Goal: Transaction & Acquisition: Purchase product/service

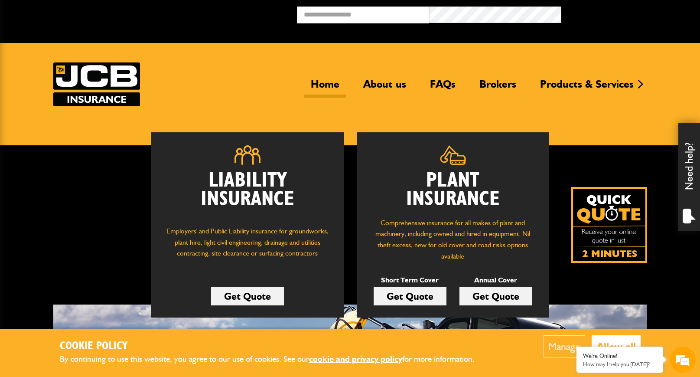
click at [485, 293] on link "Get Quote" at bounding box center [495, 296] width 73 height 18
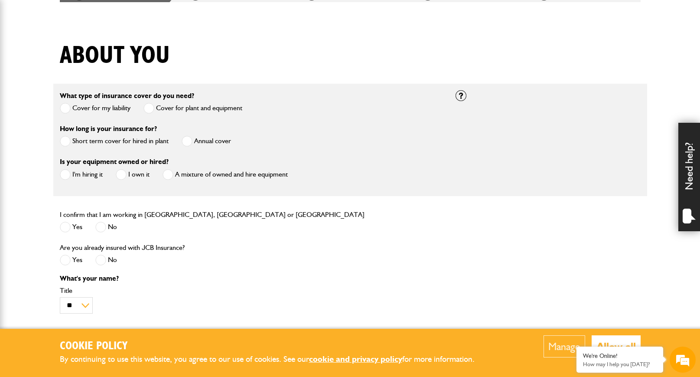
scroll to position [186, 0]
click at [188, 142] on span at bounding box center [187, 141] width 11 height 11
click at [169, 175] on span at bounding box center [168, 174] width 11 height 11
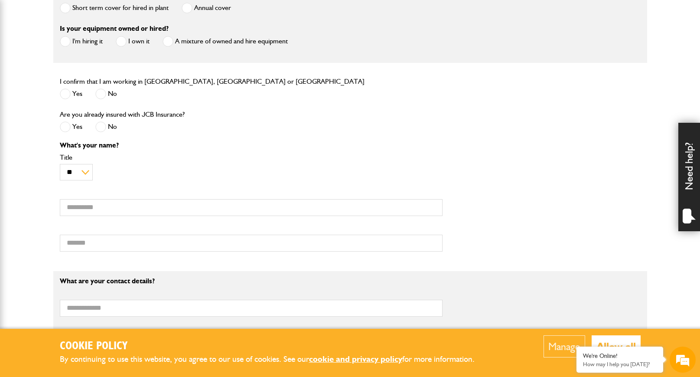
scroll to position [322, 0]
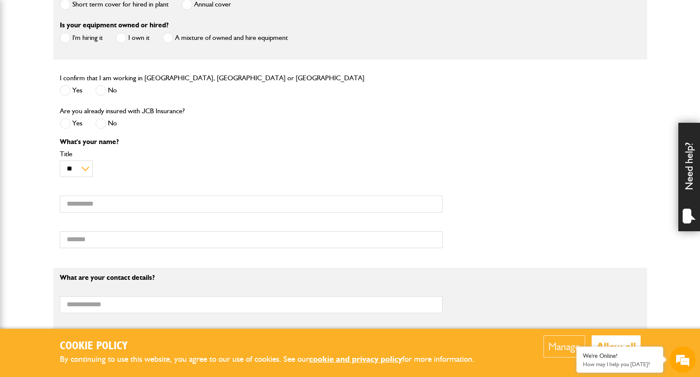
click at [67, 94] on span at bounding box center [65, 90] width 11 height 11
click at [101, 127] on span at bounding box center [100, 123] width 11 height 11
type input "******"
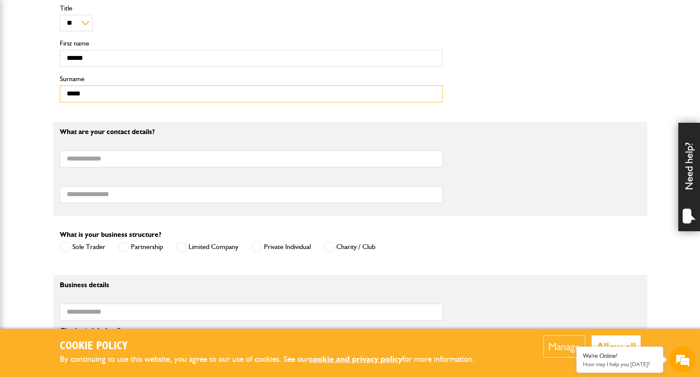
scroll to position [469, 0]
type input "*****"
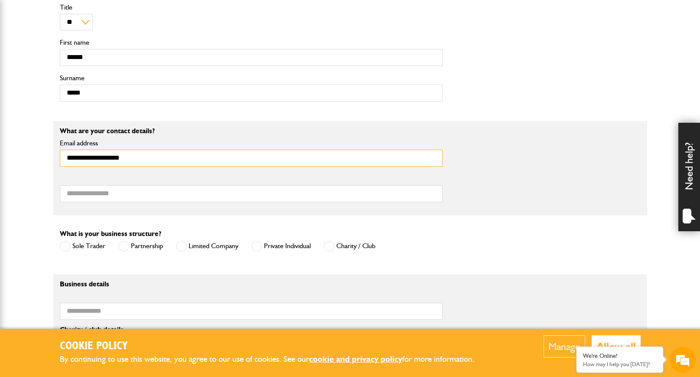
type input "**********"
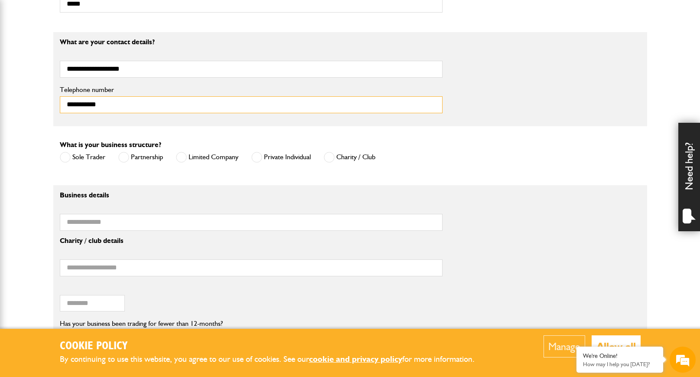
scroll to position [571, 0]
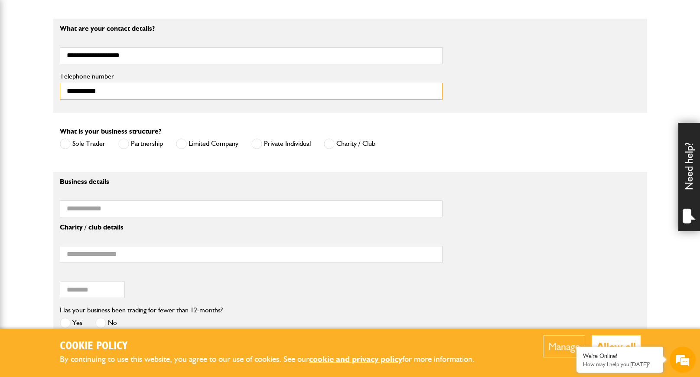
type input "**********"
click at [183, 142] on span at bounding box center [181, 143] width 11 height 11
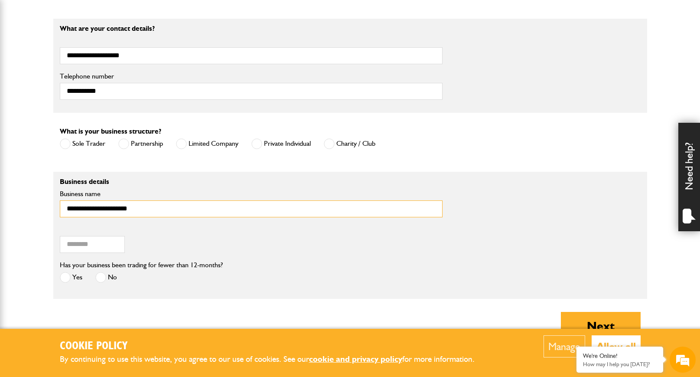
type input "**********"
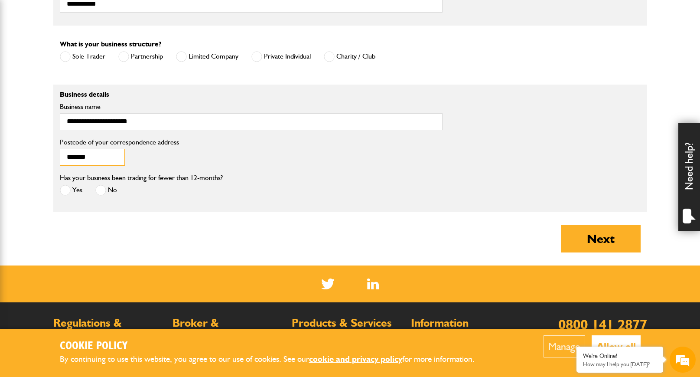
scroll to position [662, 0]
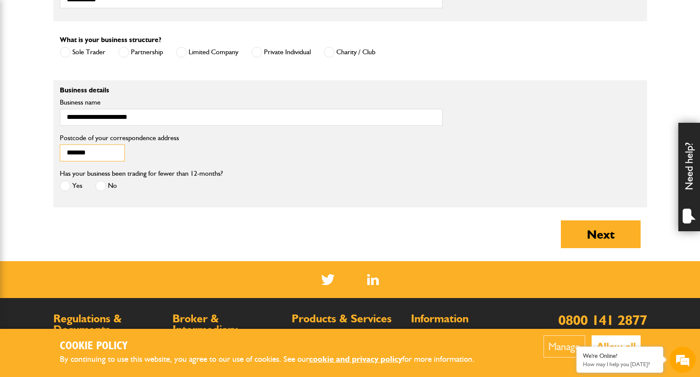
type input "*******"
click at [101, 187] on span at bounding box center [100, 185] width 11 height 11
click at [592, 237] on button "Next" at bounding box center [601, 234] width 80 height 28
type input "******"
type input "**********"
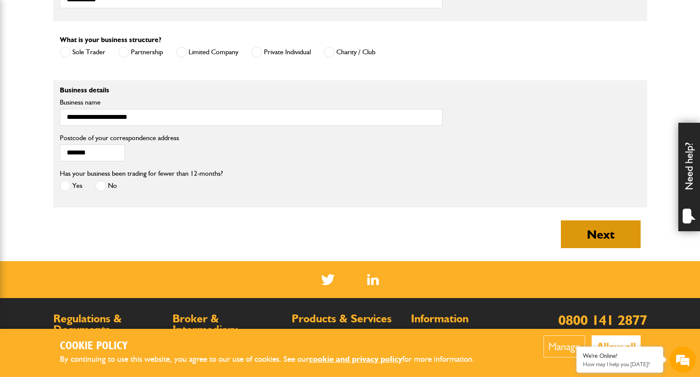
type input "**********"
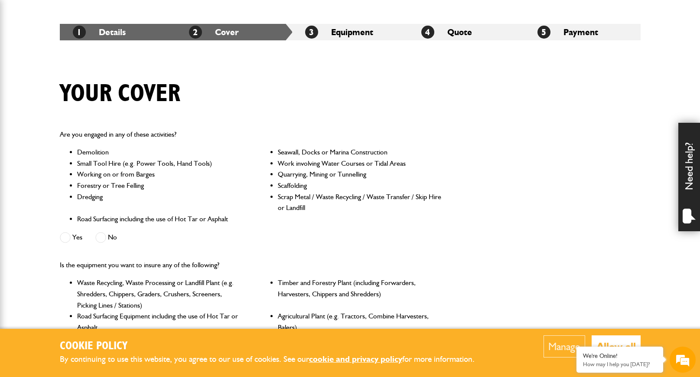
click at [102, 238] on span at bounding box center [100, 237] width 11 height 11
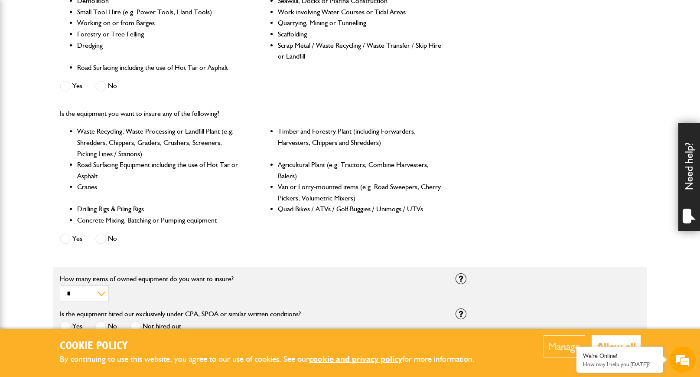
scroll to position [299, 0]
click at [99, 238] on span at bounding box center [100, 238] width 11 height 11
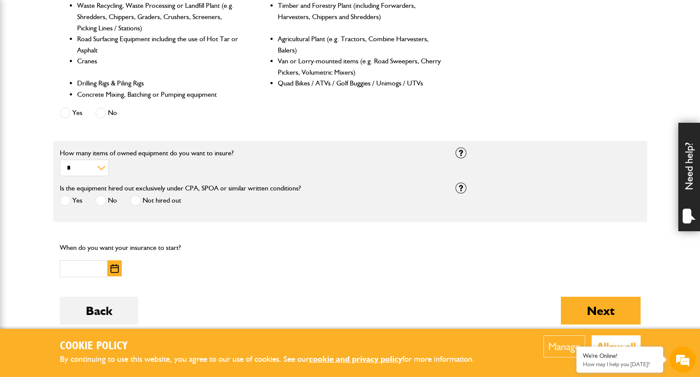
scroll to position [426, 0]
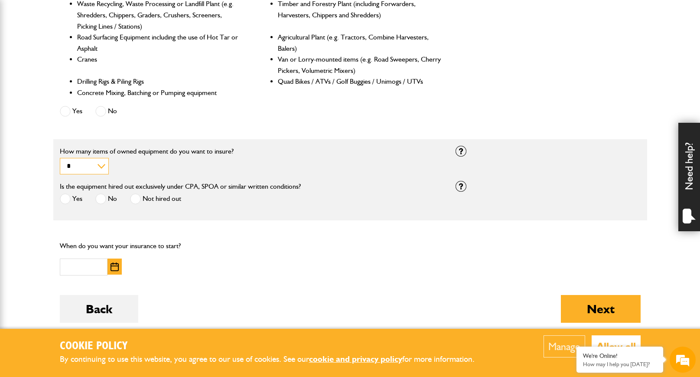
select select "*"
click at [101, 195] on span at bounding box center [100, 198] width 11 height 11
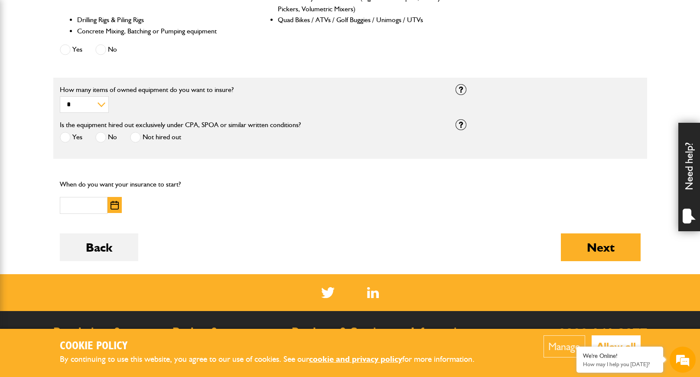
scroll to position [505, 0]
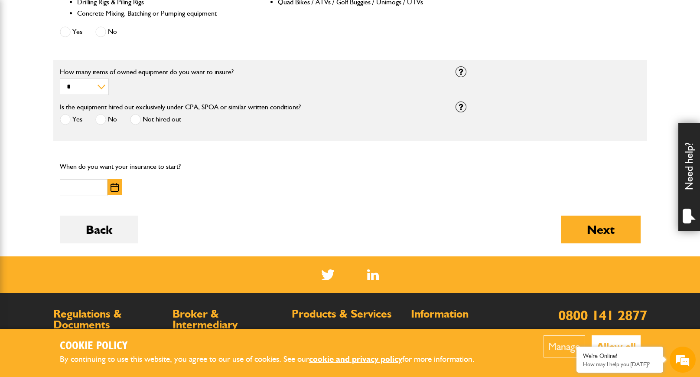
click at [114, 186] on img "button" at bounding box center [115, 187] width 8 height 9
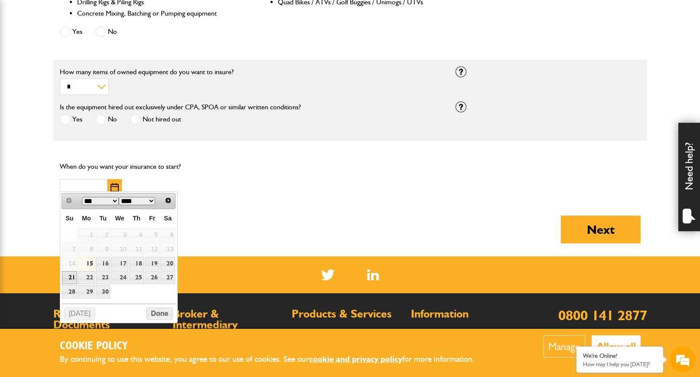
click at [71, 276] on link "21" at bounding box center [69, 277] width 15 height 13
type input "**********"
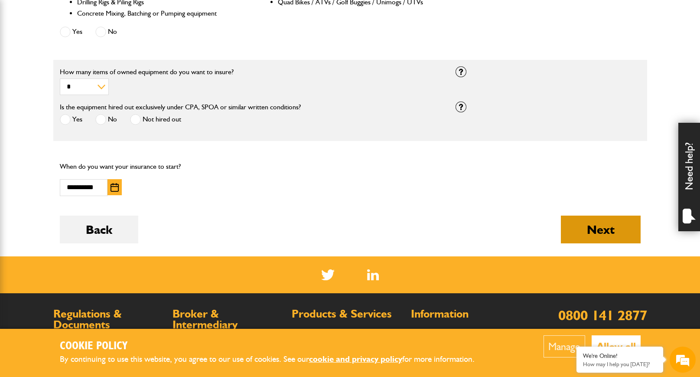
click at [619, 231] on button "Next" at bounding box center [601, 229] width 80 height 28
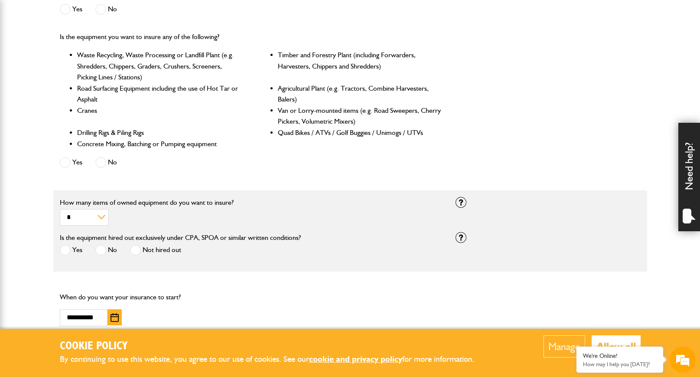
scroll to position [426, 0]
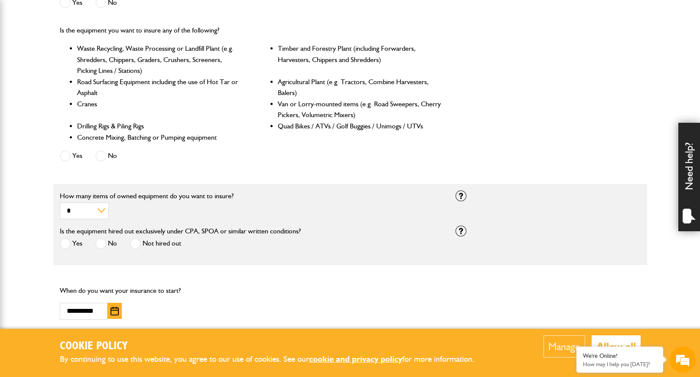
click at [103, 238] on span at bounding box center [100, 243] width 11 height 11
click at [620, 339] on button "Allow all" at bounding box center [616, 346] width 49 height 22
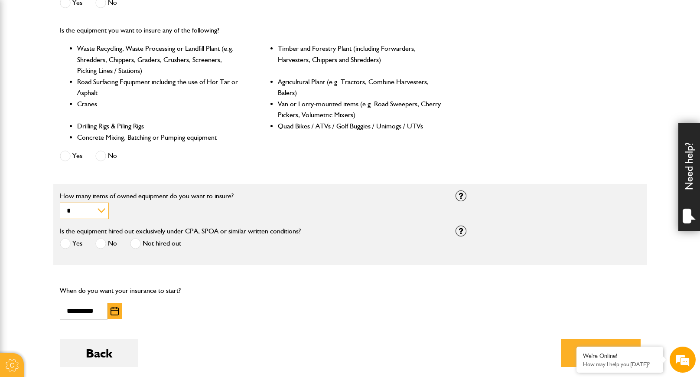
select select "*"
click at [101, 238] on span at bounding box center [100, 243] width 11 height 11
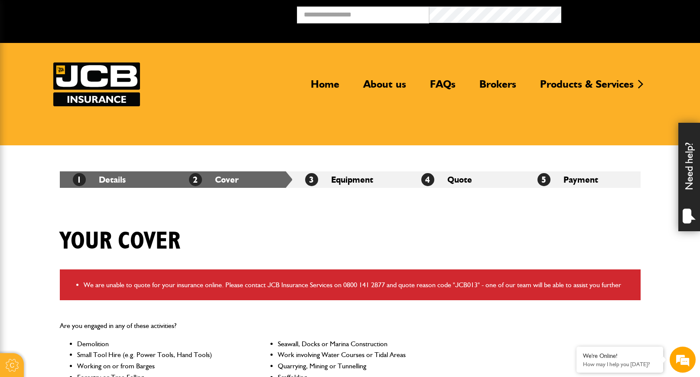
scroll to position [0, 0]
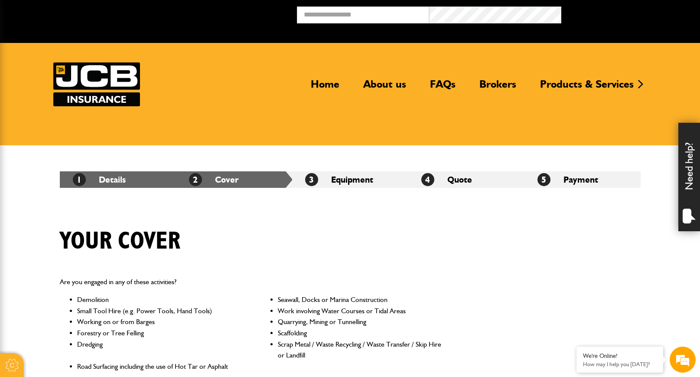
select select "*"
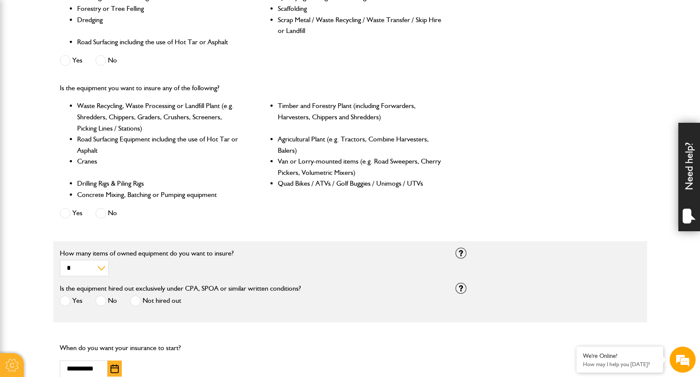
scroll to position [322, 0]
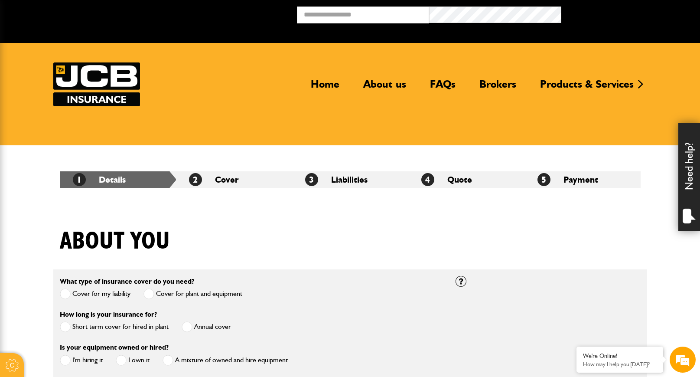
scroll to position [662, 0]
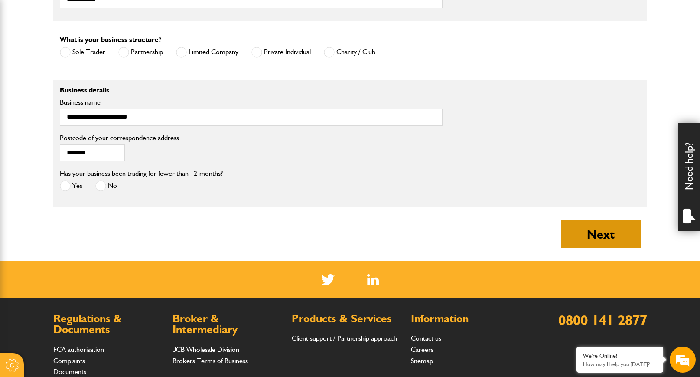
click at [617, 239] on button "Next" at bounding box center [601, 234] width 80 height 28
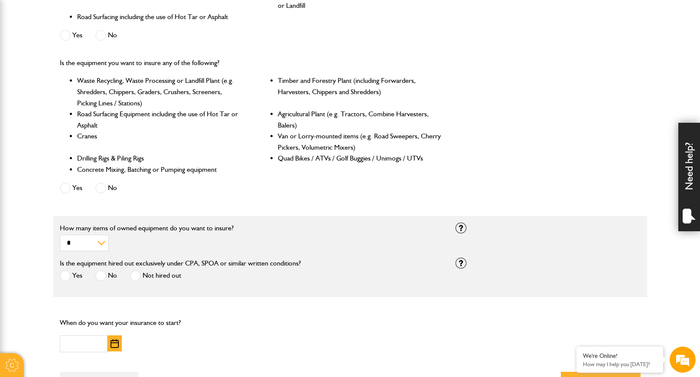
scroll to position [350, 0]
click at [100, 183] on span at bounding box center [100, 187] width 11 height 11
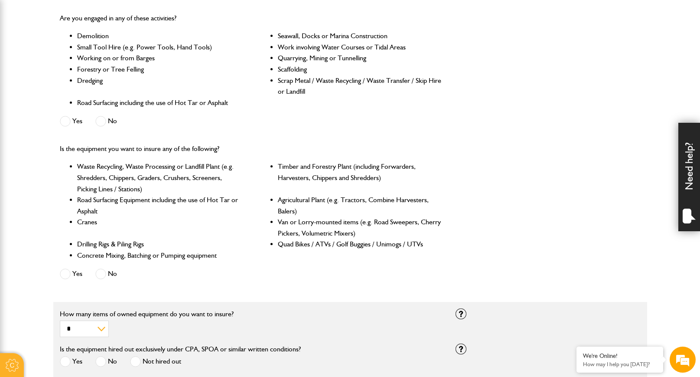
scroll to position [258, 0]
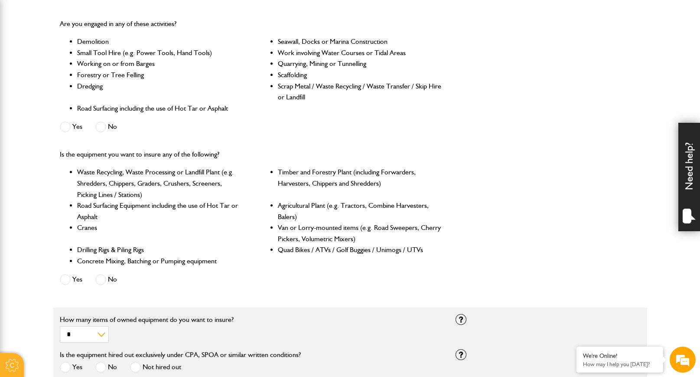
click at [101, 122] on span at bounding box center [100, 126] width 11 height 11
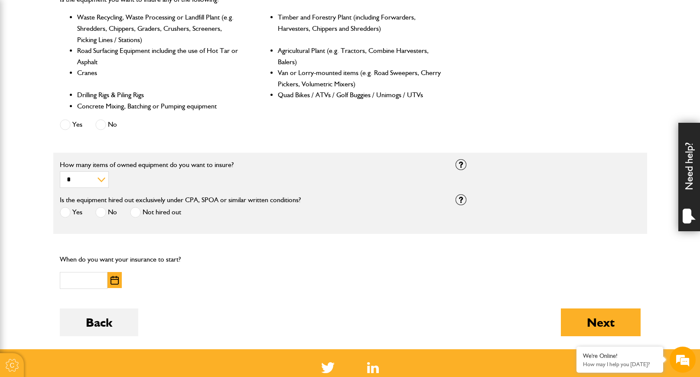
scroll to position [0, 0]
click at [104, 209] on span at bounding box center [100, 212] width 11 height 11
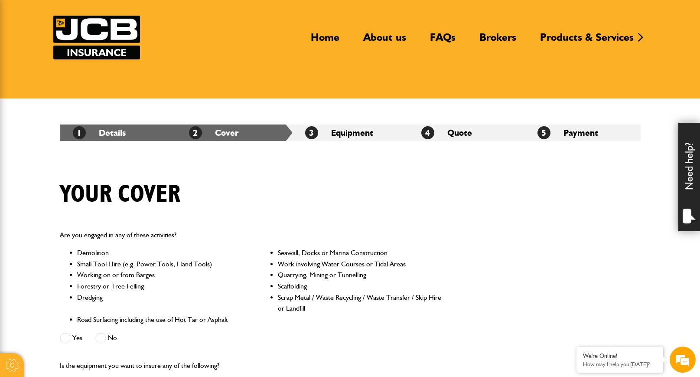
scroll to position [49, 0]
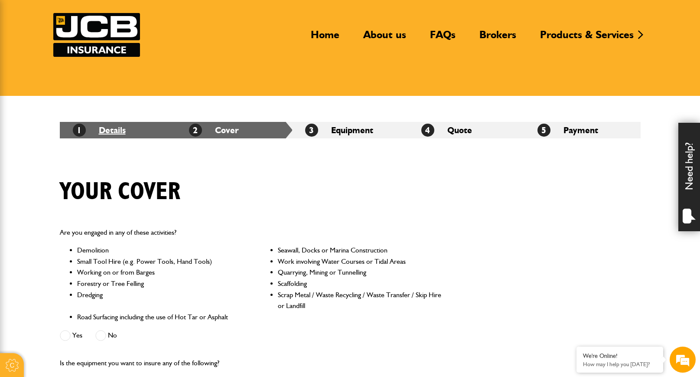
click at [122, 129] on link "1 Details" at bounding box center [99, 130] width 53 height 10
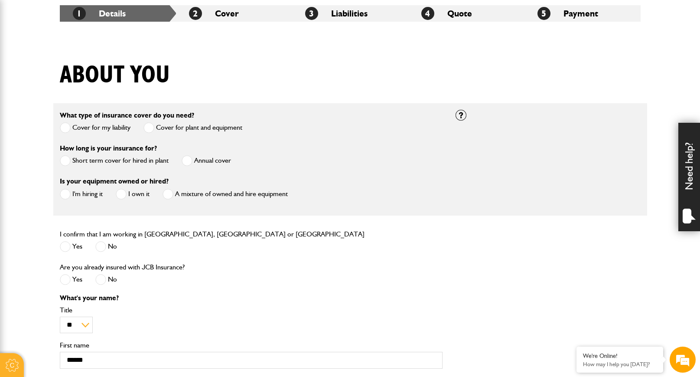
click at [67, 195] on span at bounding box center [65, 194] width 11 height 11
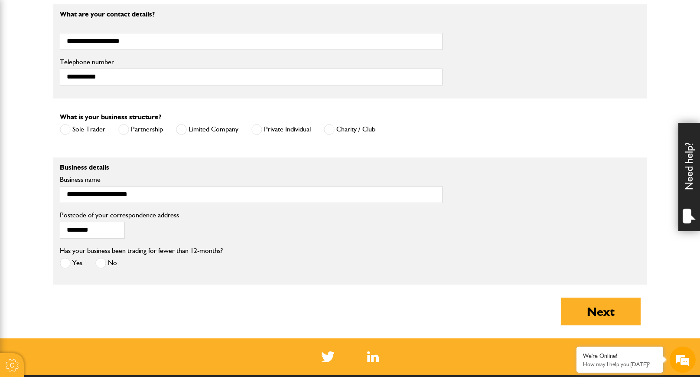
scroll to position [586, 0]
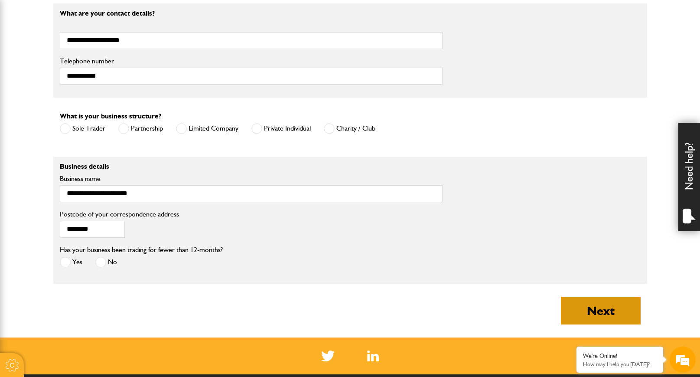
click at [584, 312] on button "Next" at bounding box center [601, 310] width 80 height 28
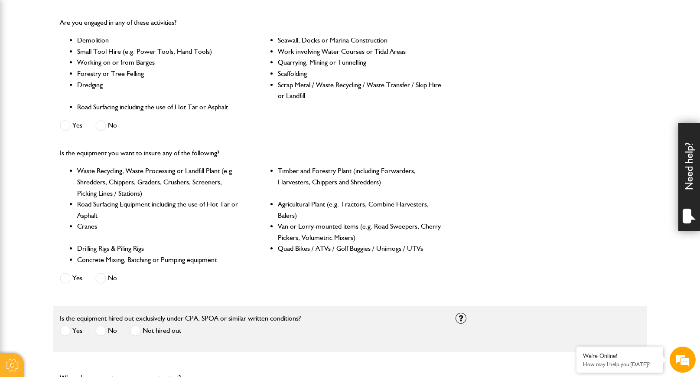
scroll to position [260, 0]
click at [101, 121] on span at bounding box center [100, 124] width 11 height 11
click at [104, 274] on span at bounding box center [100, 277] width 11 height 11
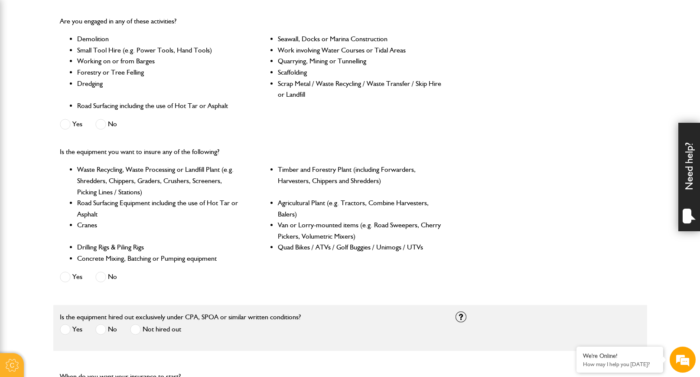
click at [138, 326] on span at bounding box center [135, 329] width 11 height 11
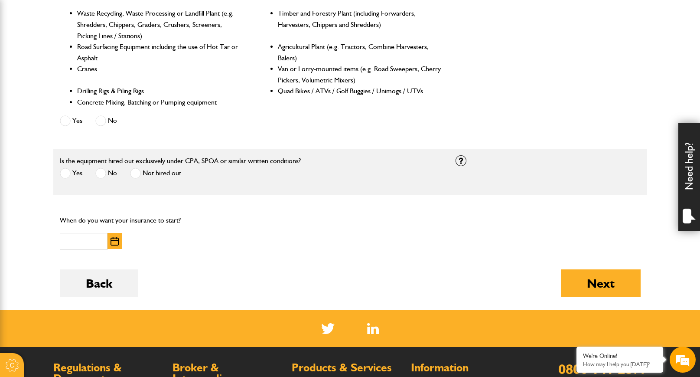
scroll to position [417, 0]
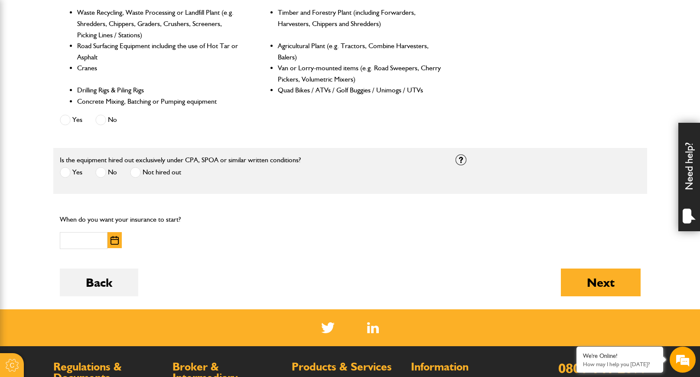
click at [117, 239] on img "button" at bounding box center [115, 240] width 8 height 9
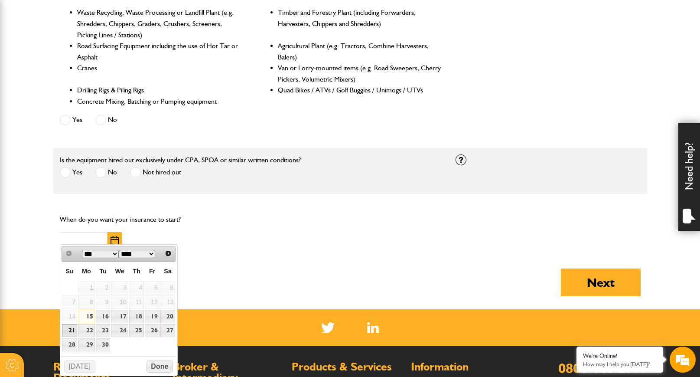
click at [68, 331] on link "21" at bounding box center [69, 330] width 15 height 13
type input "**********"
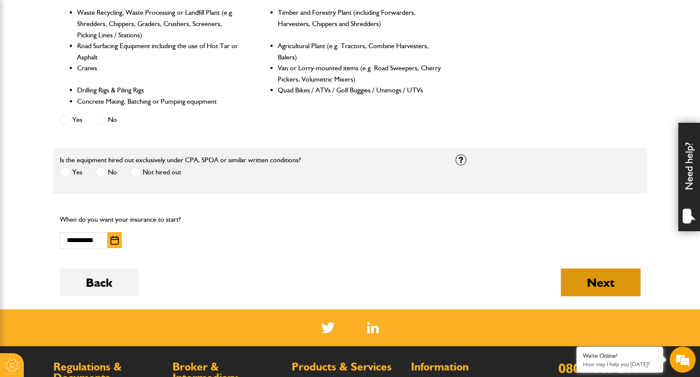
click at [593, 275] on button "Next" at bounding box center [601, 282] width 80 height 28
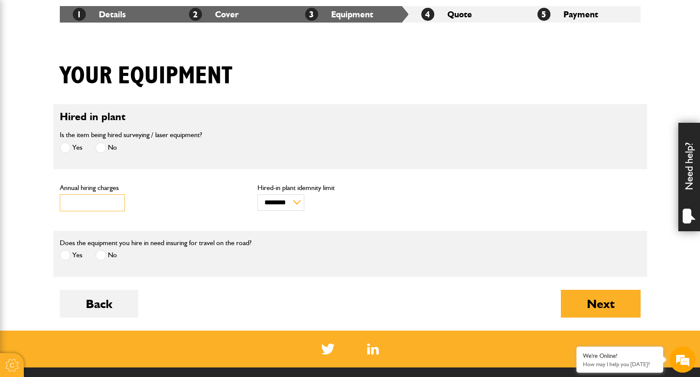
click at [114, 200] on input "***" at bounding box center [92, 202] width 65 height 17
type input "*"
type input "**"
click at [187, 201] on div "Annual hiring charges" at bounding box center [152, 197] width 185 height 27
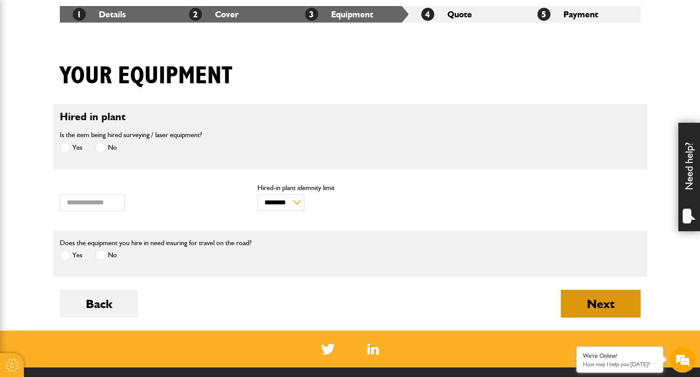
click at [589, 298] on button "Next" at bounding box center [601, 304] width 80 height 28
type input "*****"
click at [597, 308] on button "Next" at bounding box center [601, 304] width 80 height 28
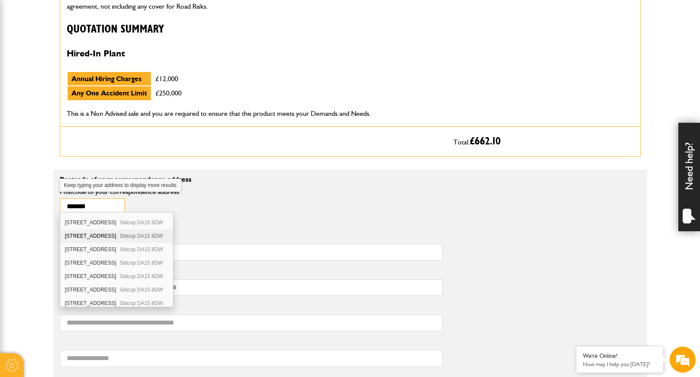
scroll to position [130, 0]
click at [86, 301] on div "240 Halfway Street Sidcup DA15 8DW" at bounding box center [116, 303] width 113 height 13
type input "********"
type input "**********"
type input "******"
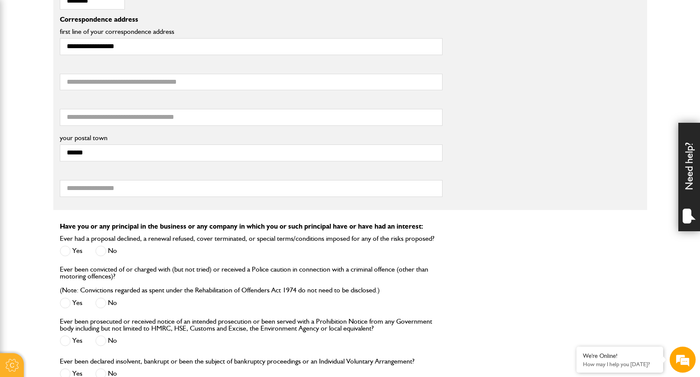
scroll to position [663, 0]
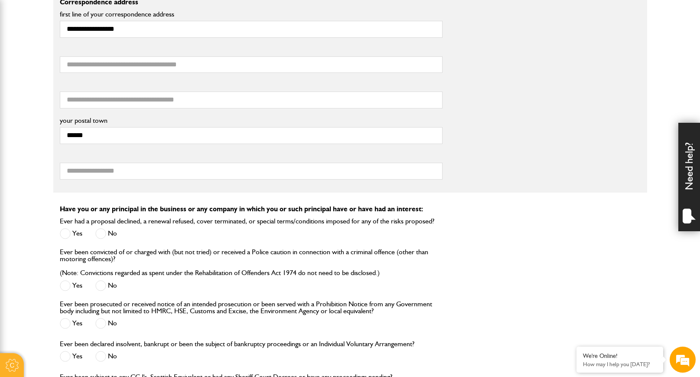
click at [103, 228] on span at bounding box center [100, 233] width 11 height 11
click at [101, 280] on span at bounding box center [100, 285] width 11 height 11
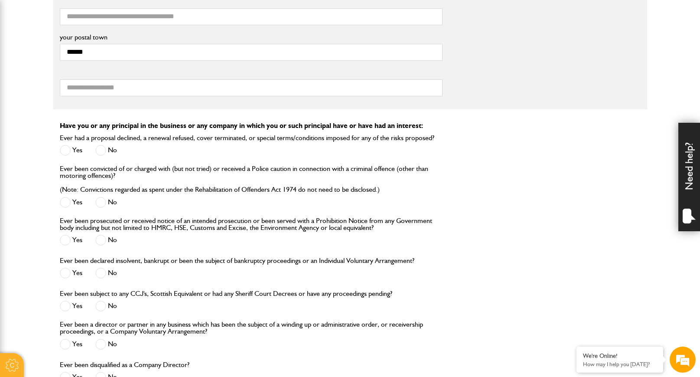
scroll to position [747, 0]
click at [100, 237] on span at bounding box center [100, 239] width 11 height 11
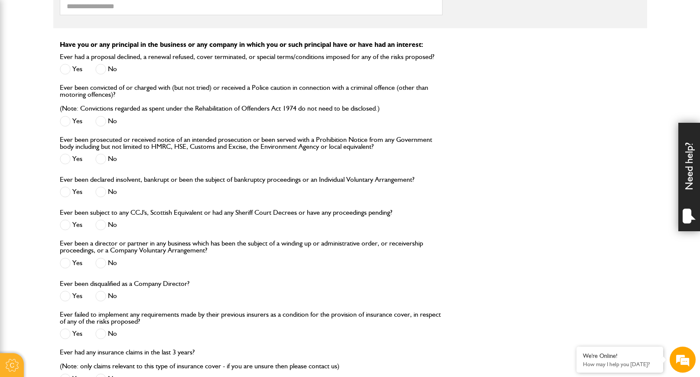
scroll to position [827, 0]
click at [101, 187] on span at bounding box center [100, 192] width 11 height 11
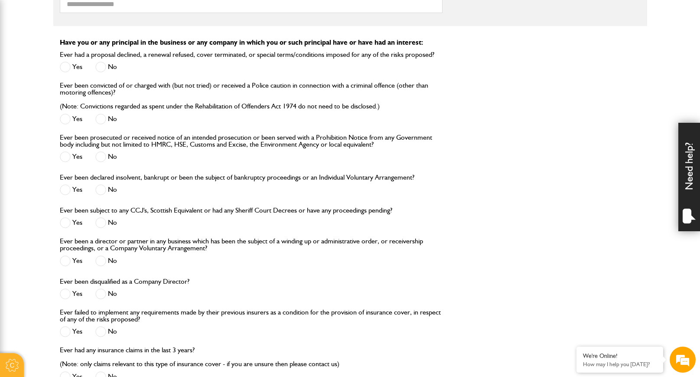
scroll to position [831, 0]
click at [100, 219] on span at bounding box center [100, 221] width 11 height 11
click at [103, 257] on span at bounding box center [100, 259] width 11 height 11
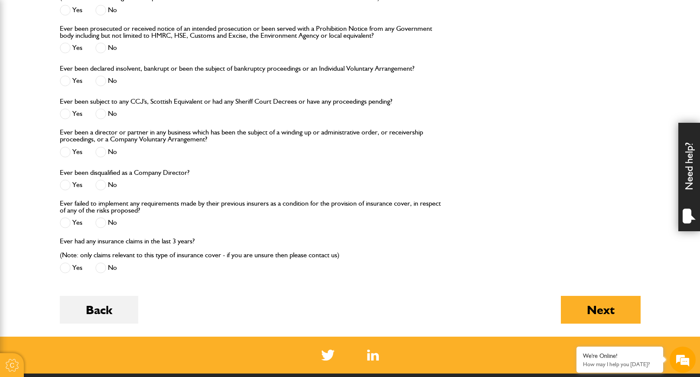
scroll to position [948, 0]
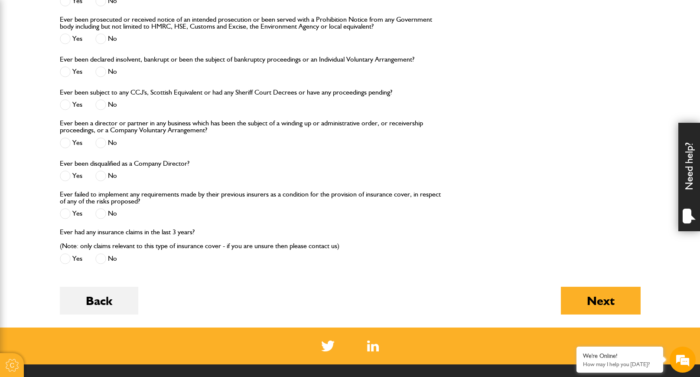
click at [100, 174] on span at bounding box center [100, 175] width 11 height 11
click at [103, 211] on span at bounding box center [100, 213] width 11 height 11
click at [101, 256] on span at bounding box center [100, 258] width 11 height 11
click at [615, 291] on button "Next" at bounding box center [601, 301] width 80 height 28
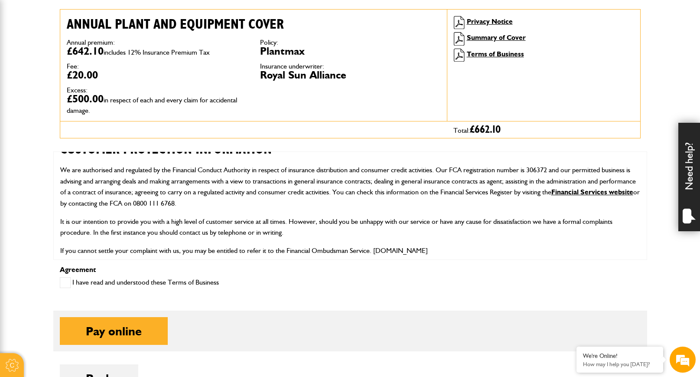
scroll to position [133, 0]
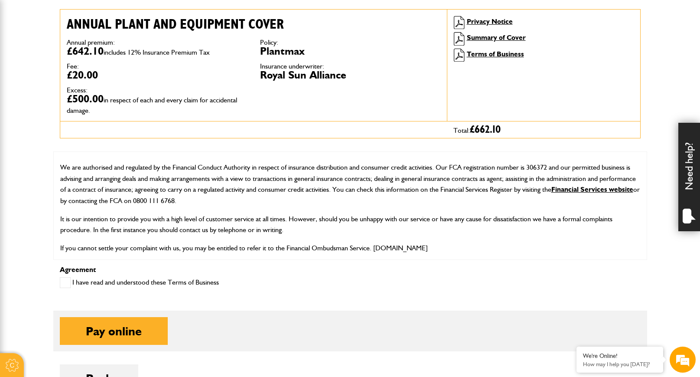
click at [67, 281] on span at bounding box center [65, 282] width 11 height 11
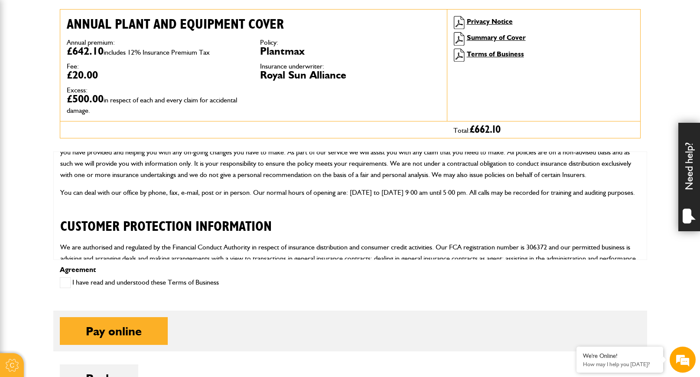
scroll to position [52, 0]
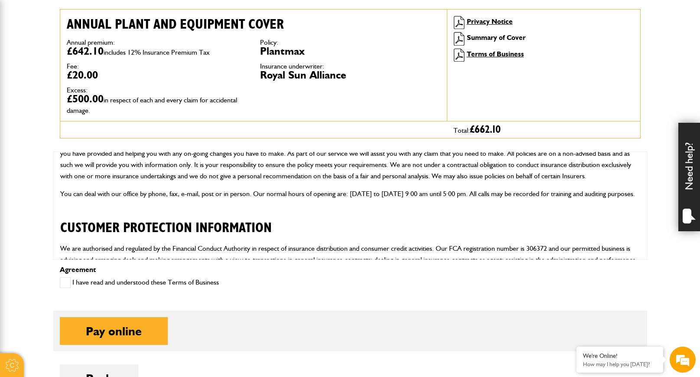
click at [493, 38] on link "Summary of Cover" at bounding box center [496, 37] width 59 height 8
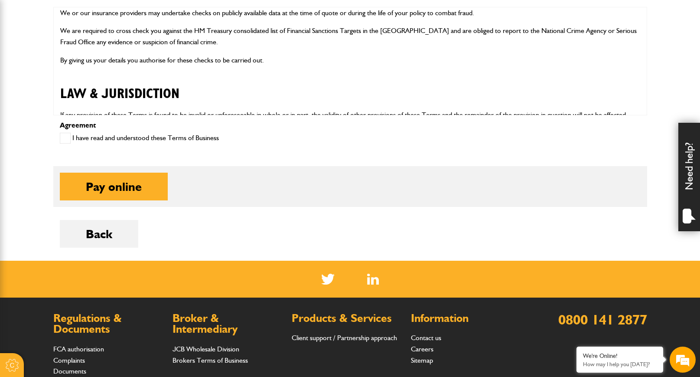
scroll to position [408, 0]
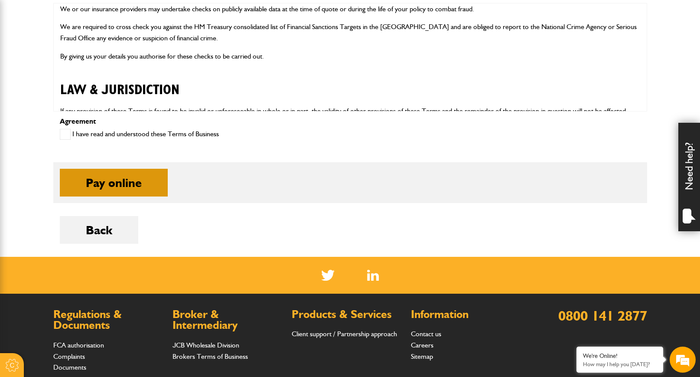
click at [114, 190] on button "Pay online" at bounding box center [114, 183] width 108 height 28
